Goal: Task Accomplishment & Management: Use online tool/utility

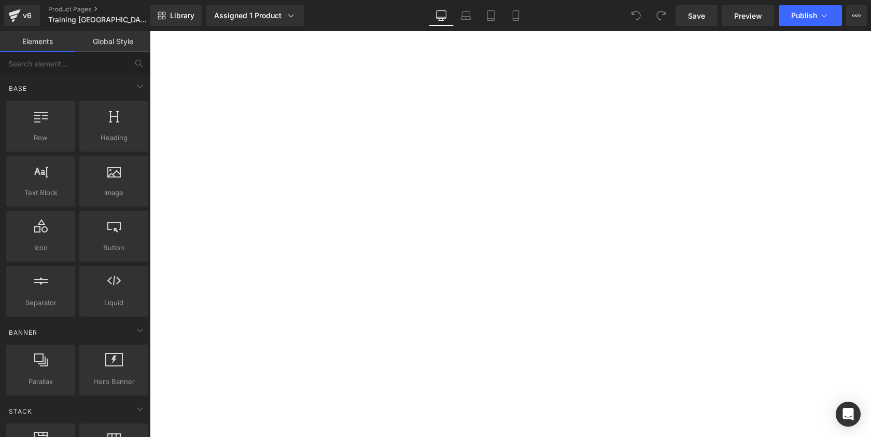
select select "NANO Brows Foundation Training (booking fee) [DATE]-[DATE]"
select select "OMBRE BROWS Foundation Training (booking fee) [DATE]-[DATE]"
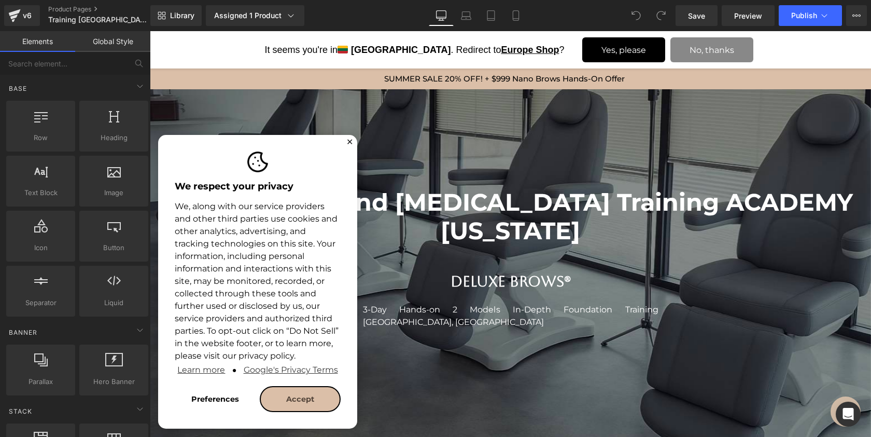
scroll to position [5451, 717]
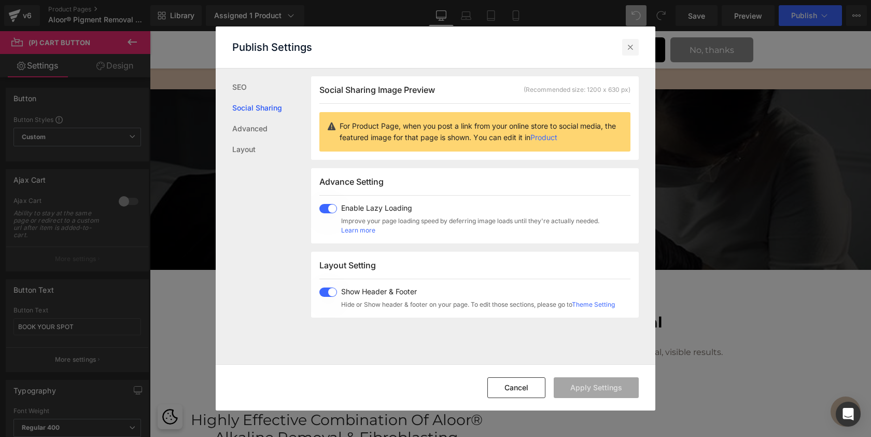
click at [632, 50] on icon at bounding box center [631, 47] width 10 height 10
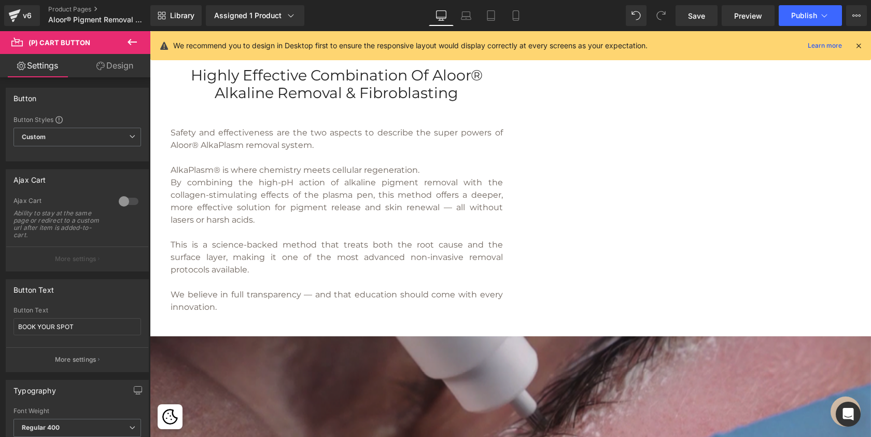
scroll to position [359, 0]
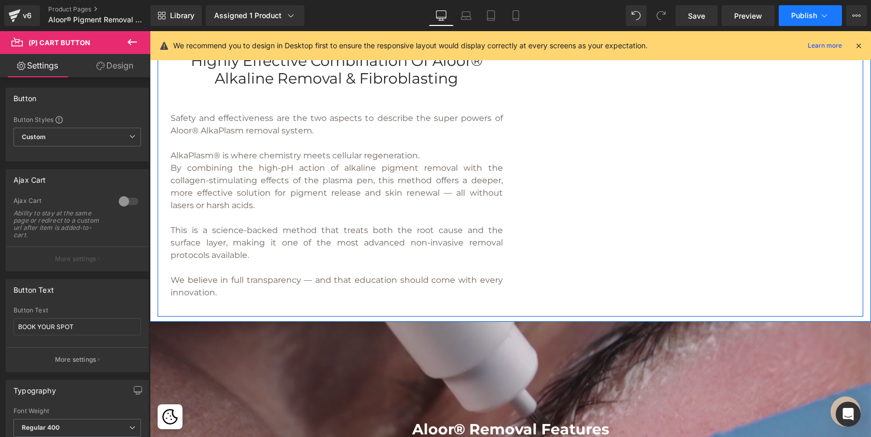
click at [807, 12] on span "Publish" at bounding box center [805, 15] width 26 height 8
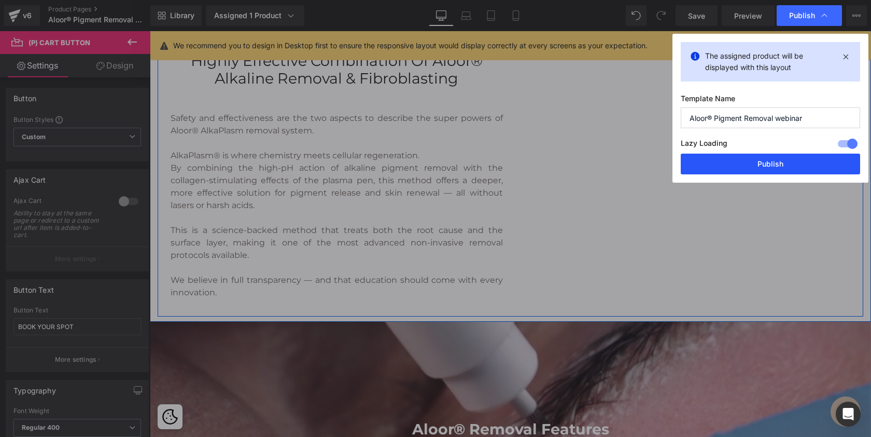
click at [766, 163] on button "Publish" at bounding box center [770, 164] width 179 height 21
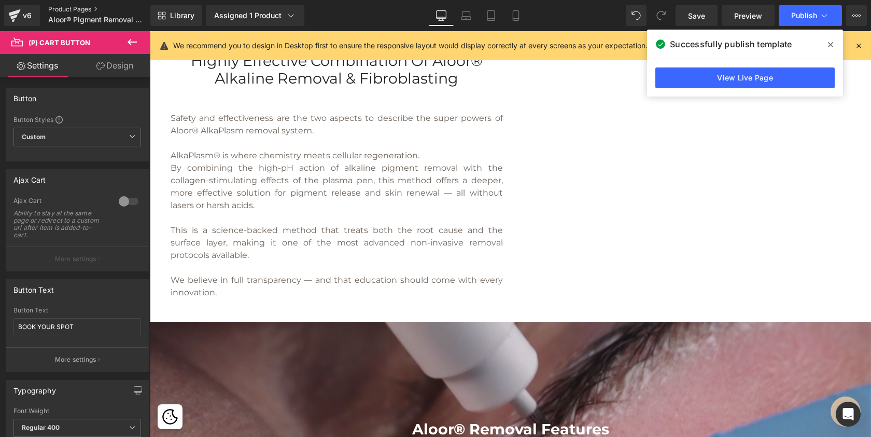
click at [60, 9] on link "Product Pages" at bounding box center [107, 9] width 119 height 8
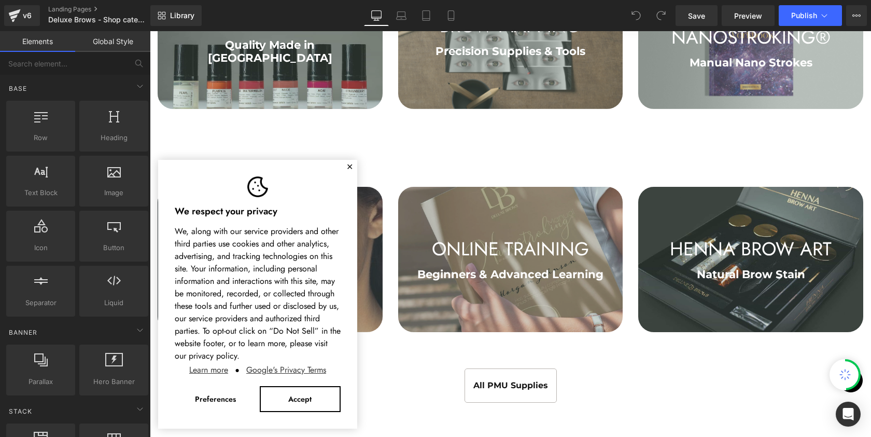
scroll to position [626, 0]
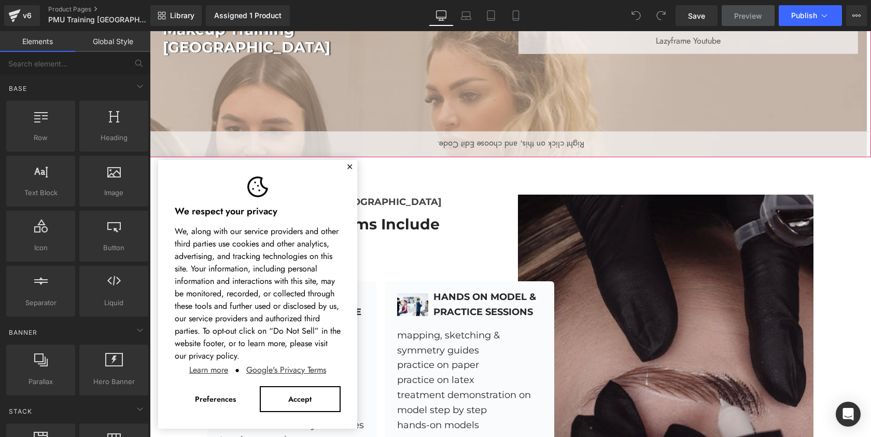
scroll to position [5022, 717]
